Goal: Check status: Check status

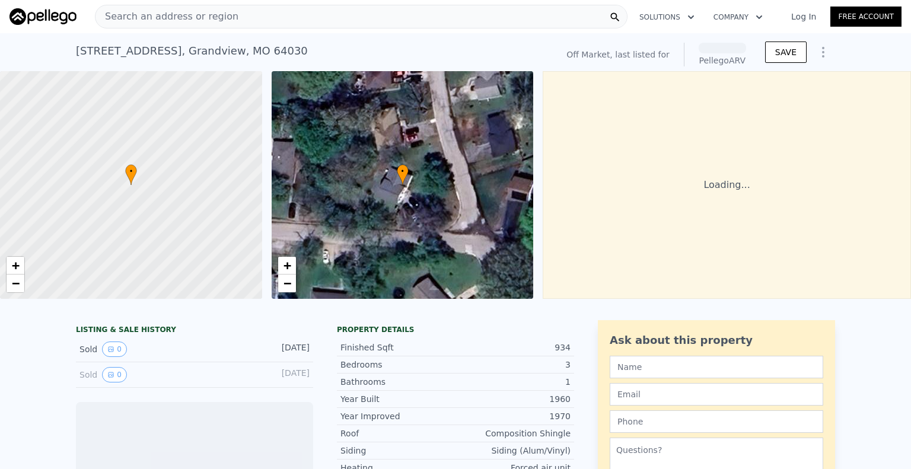
scroll to position [48, 0]
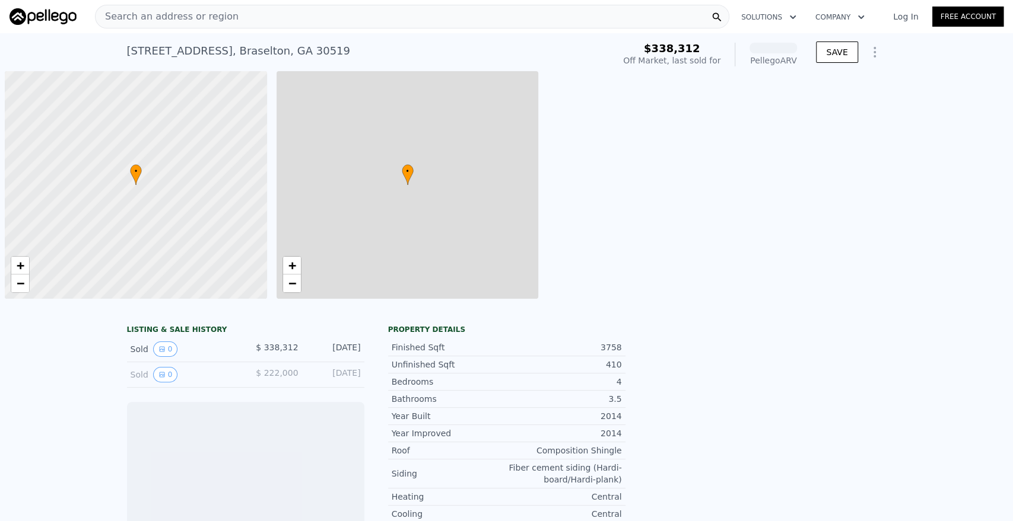
scroll to position [0, 5]
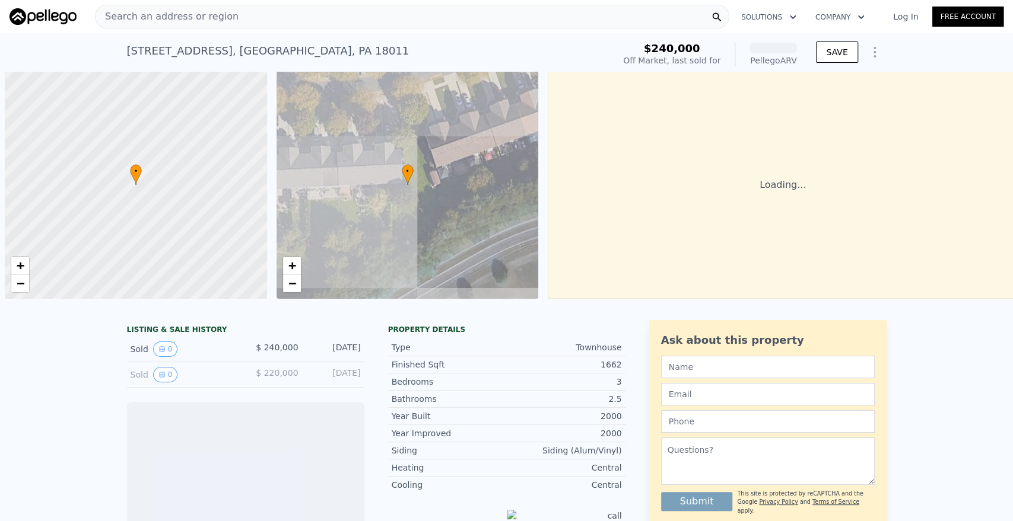
scroll to position [0, 5]
